Goal: Check status: Check status

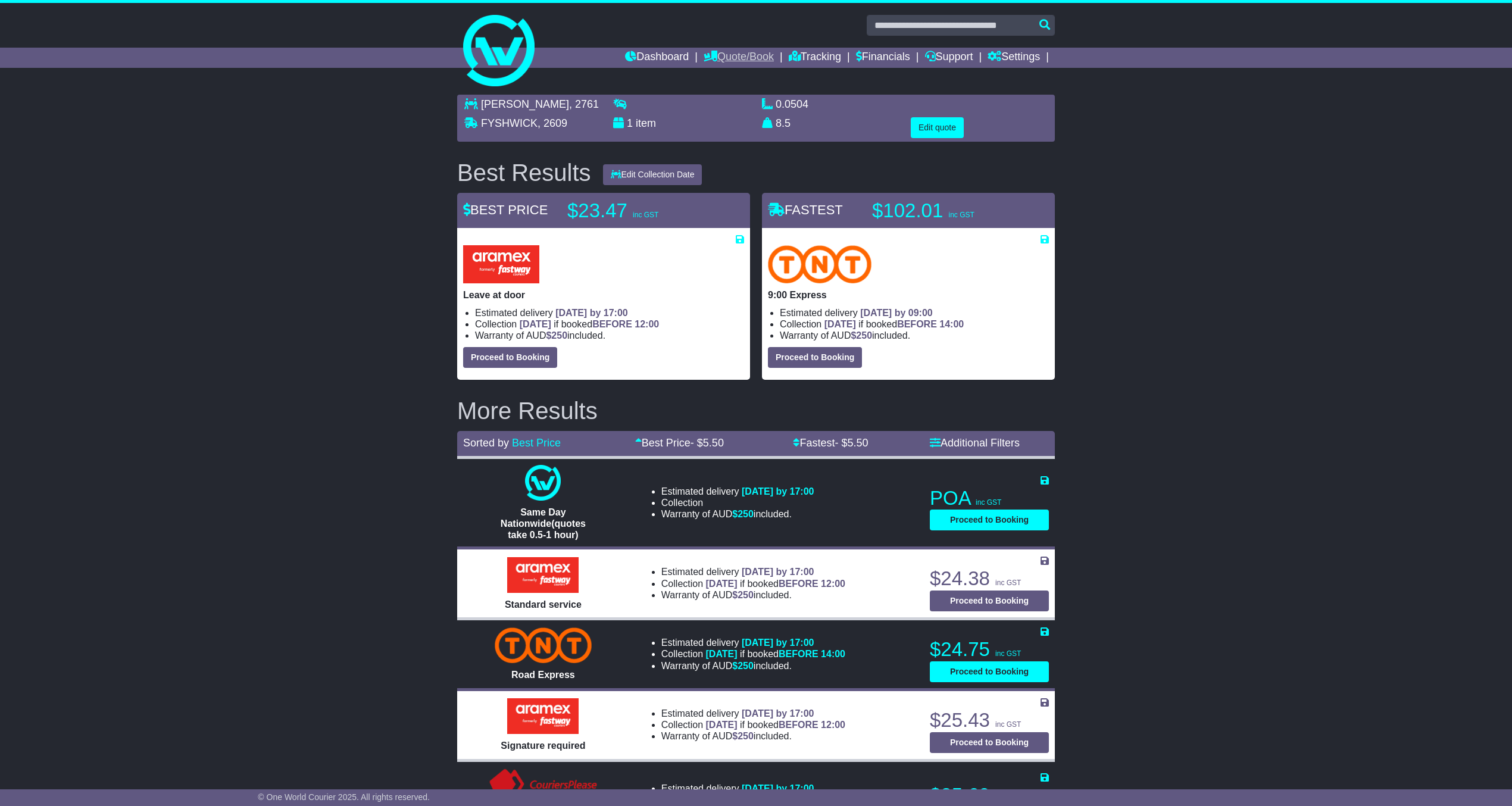
click at [745, 50] on link "Quote/Book" at bounding box center [739, 57] width 70 height 20
click at [804, 53] on link "Tracking" at bounding box center [815, 57] width 52 height 20
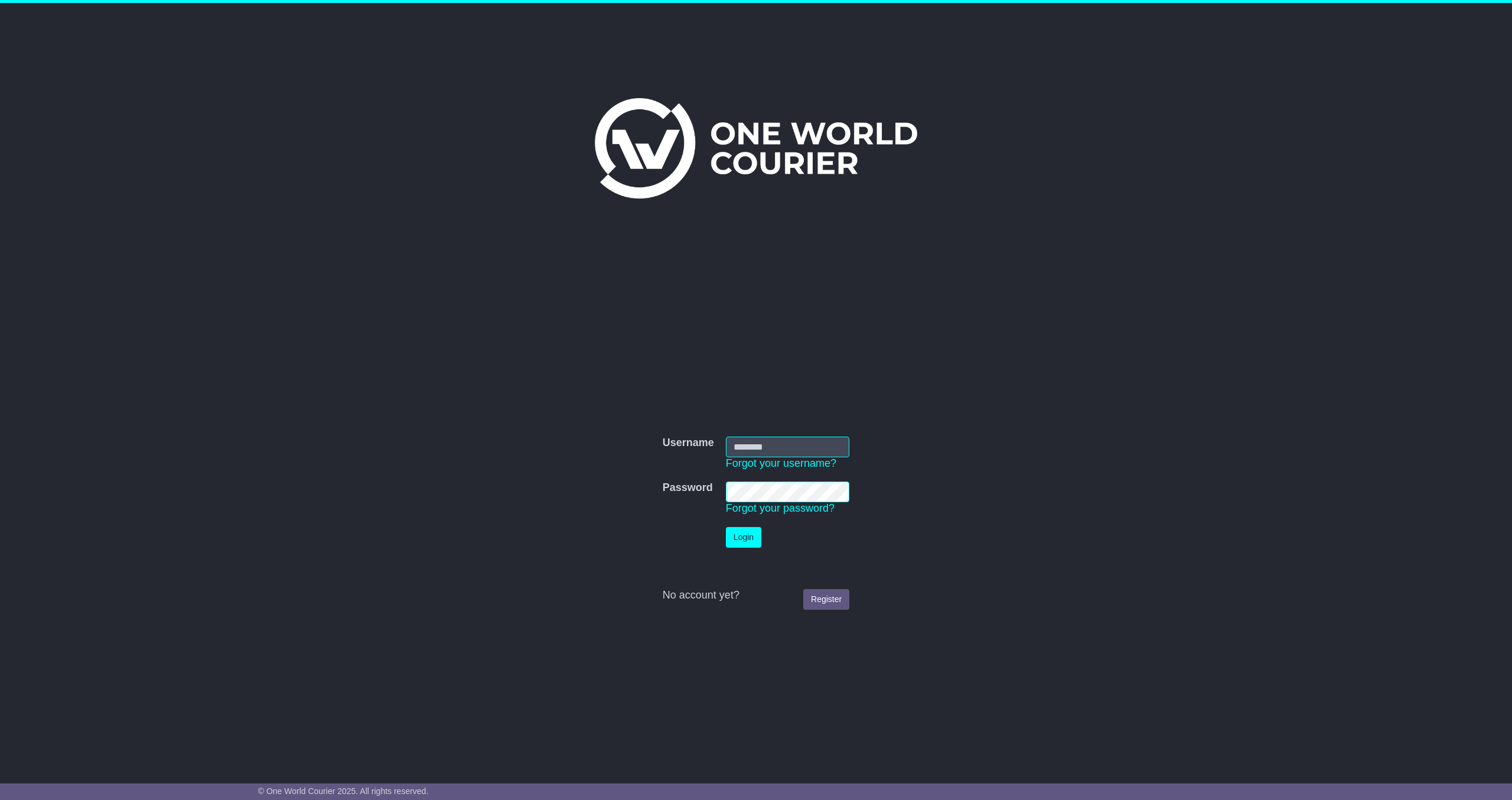
type input "**********"
click at [759, 534] on button "Login" at bounding box center [743, 537] width 35 height 21
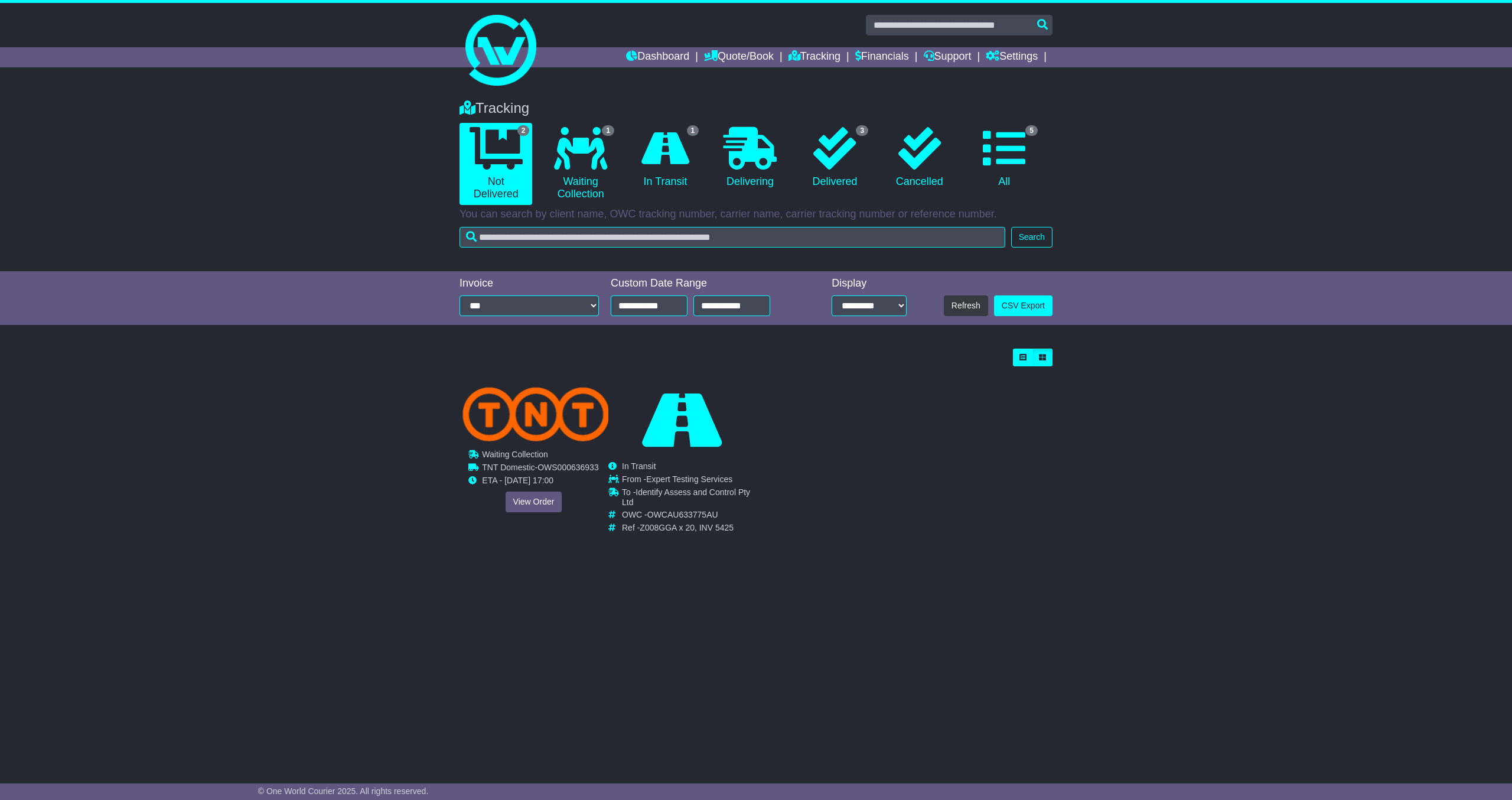
click at [535, 471] on td "TNT Domestic - OWS000636933" at bounding box center [540, 469] width 117 height 13
click at [528, 505] on link "View Order" at bounding box center [533, 502] width 56 height 21
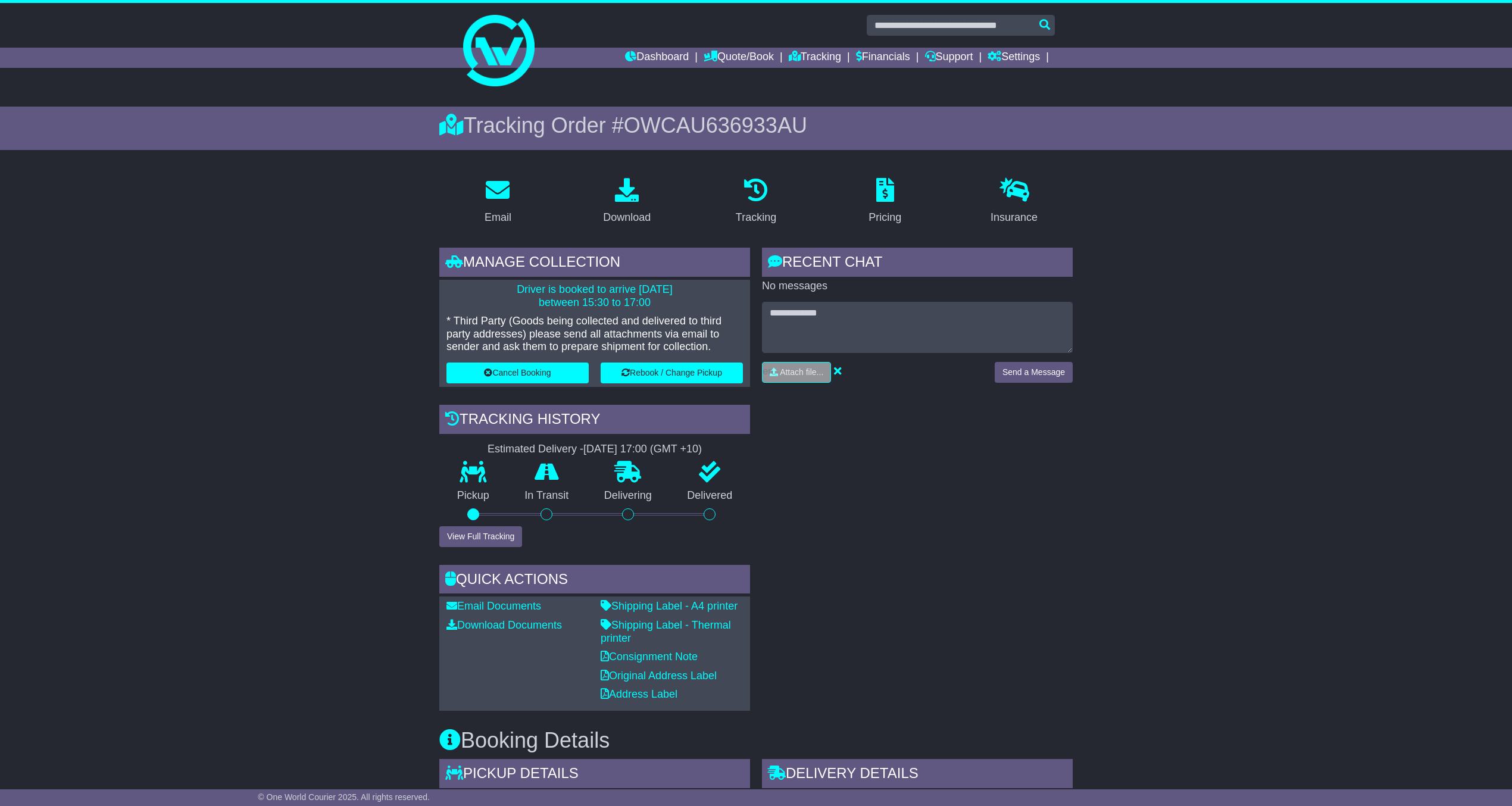
scroll to position [158, 0]
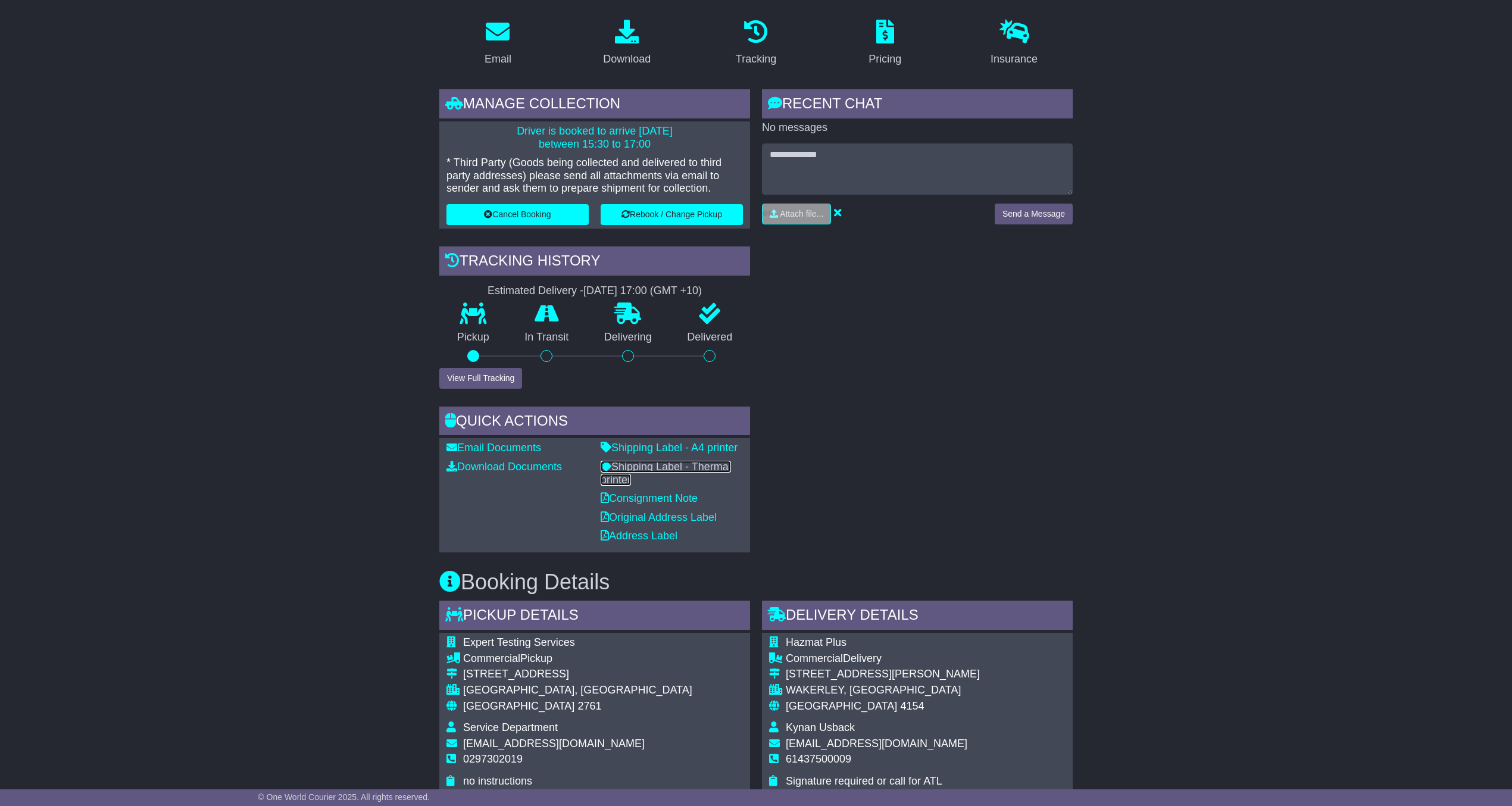
click at [651, 468] on link "Shipping Label - Thermal printer" at bounding box center [665, 473] width 130 height 25
